Goal: Information Seeking & Learning: Check status

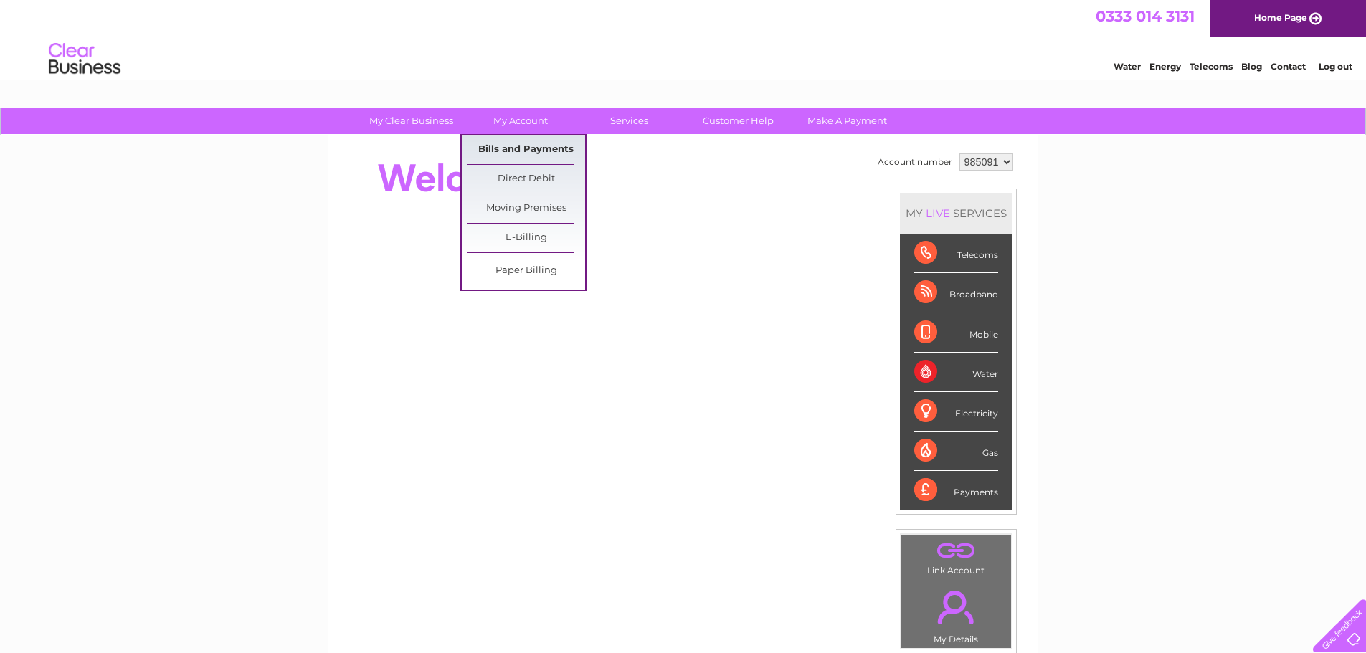
click at [511, 157] on link "Bills and Payments" at bounding box center [526, 149] width 118 height 29
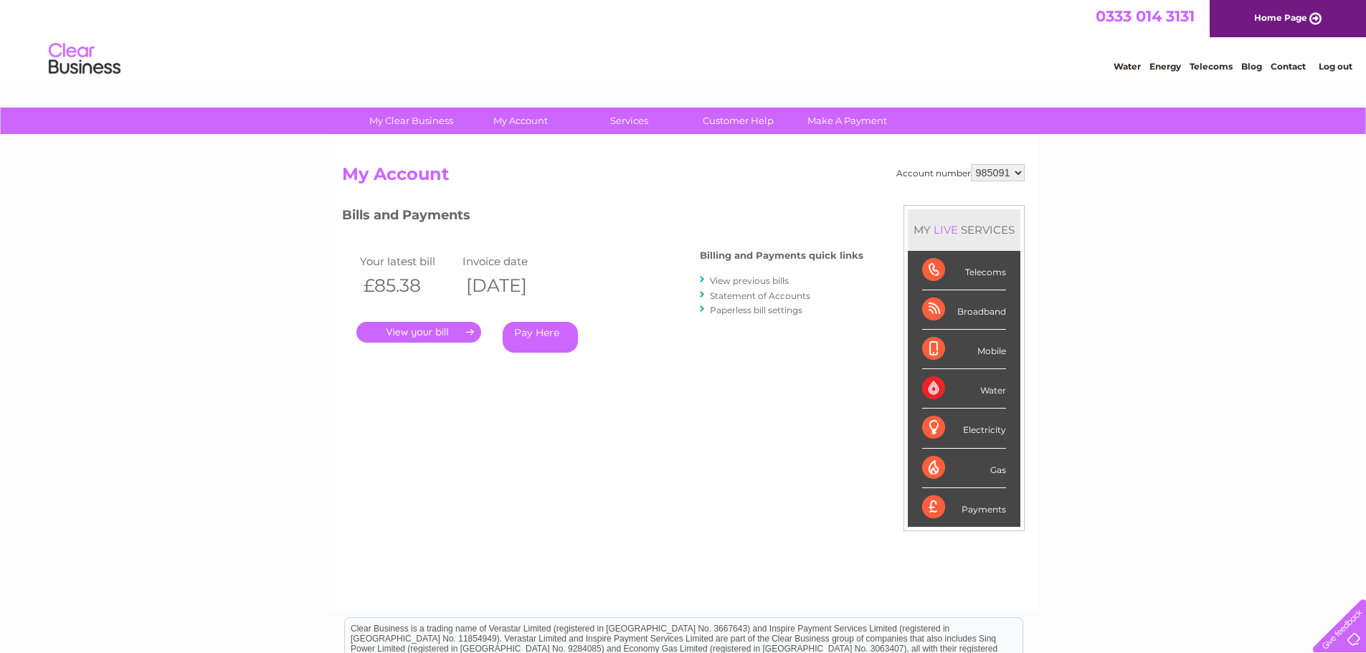
click at [738, 277] on link "View previous bills" at bounding box center [749, 280] width 79 height 11
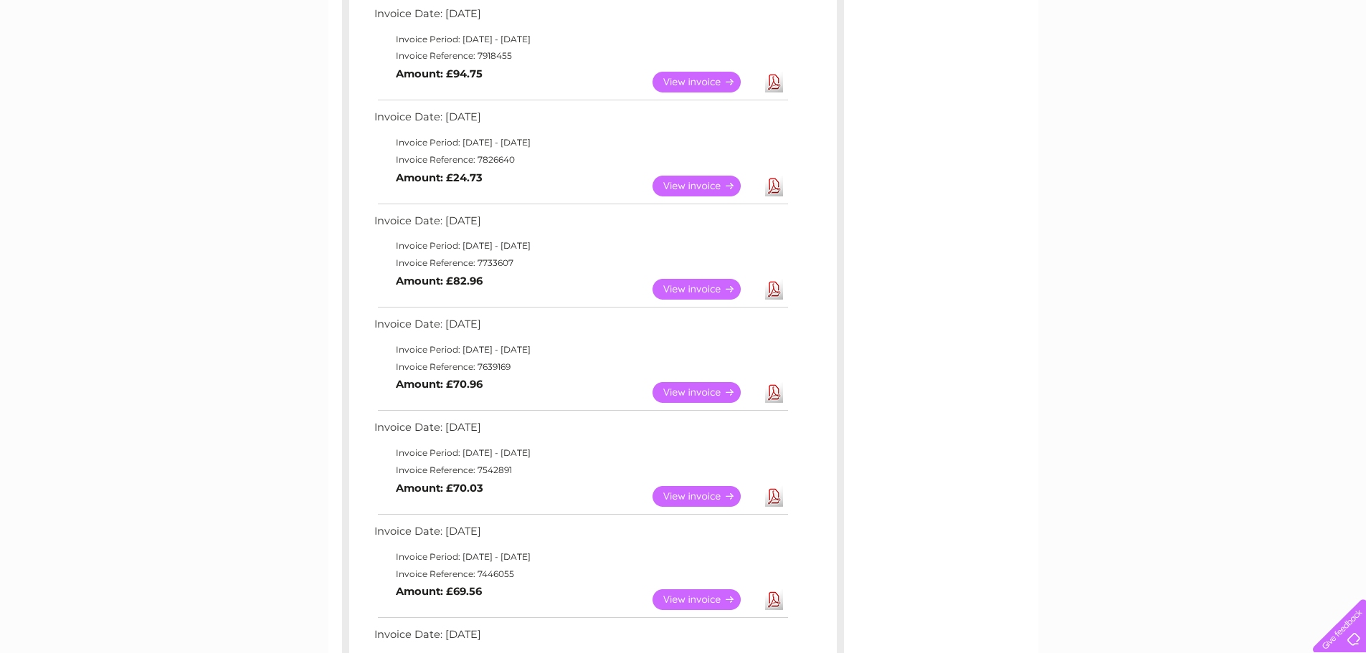
scroll to position [287, 0]
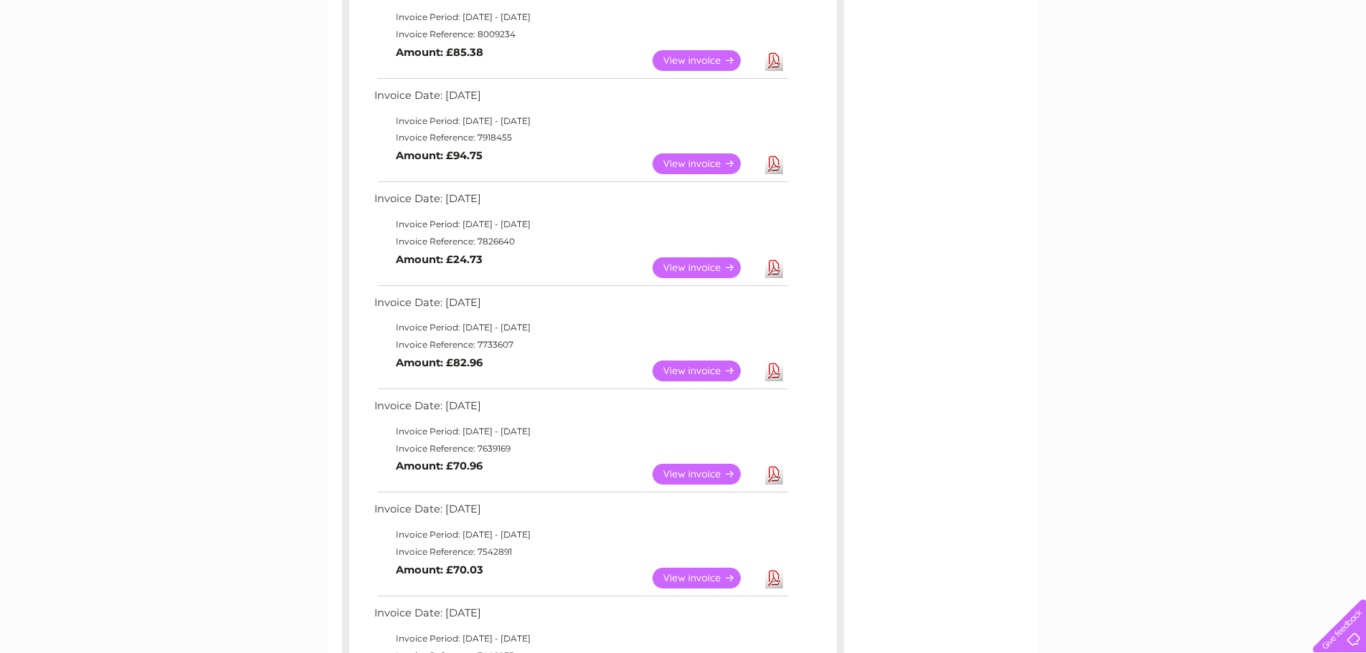
click at [704, 163] on link "View" at bounding box center [704, 163] width 105 height 21
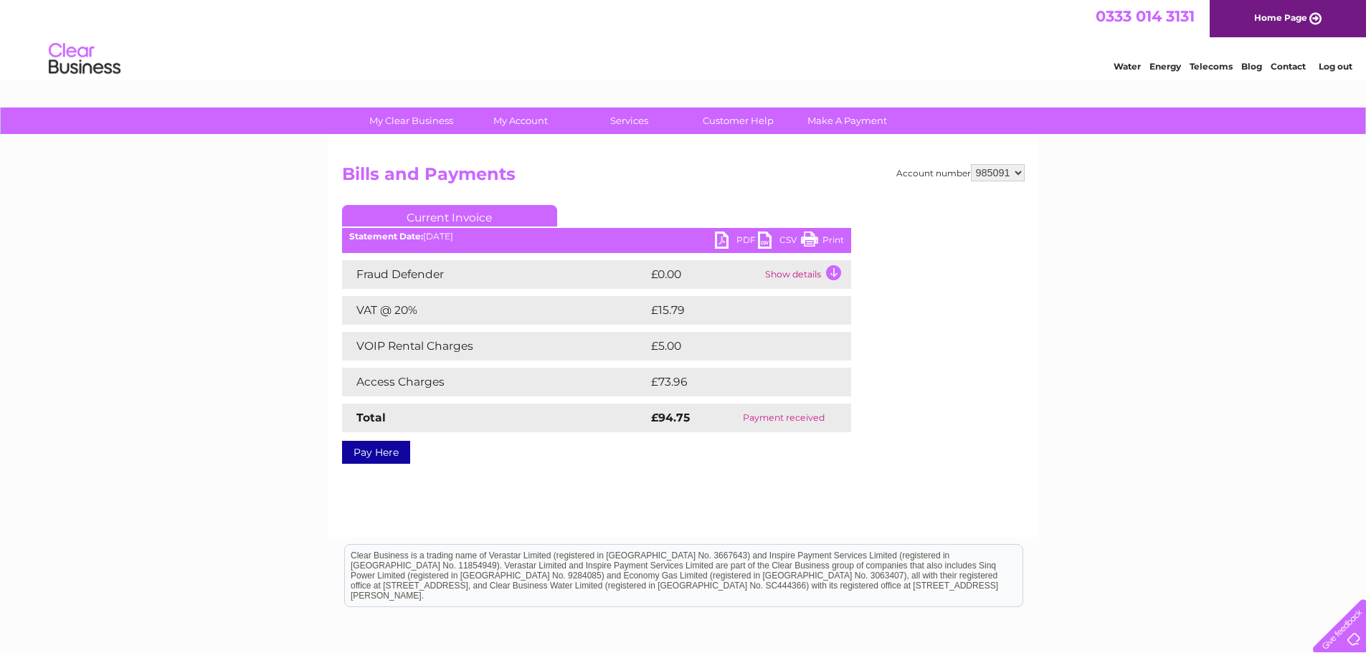
click at [791, 272] on td "Show details" at bounding box center [806, 274] width 90 height 29
